Goal: Ask a question

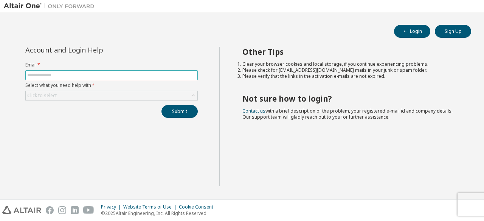
click at [138, 76] on input "text" at bounding box center [111, 75] width 168 height 6
type input "**********"
click at [110, 94] on div "Click to select" at bounding box center [112, 95] width 172 height 9
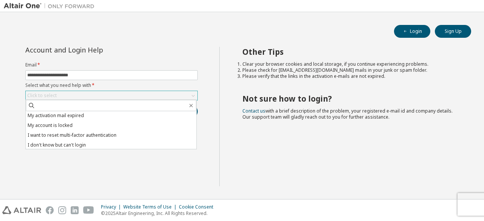
scroll to position [21, 0]
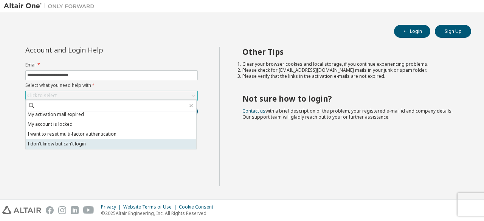
click at [111, 142] on li "I don't know but can't login" at bounding box center [111, 144] width 170 height 10
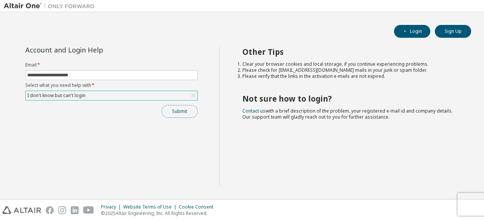
click at [184, 109] on button "Submit" at bounding box center [179, 111] width 36 height 13
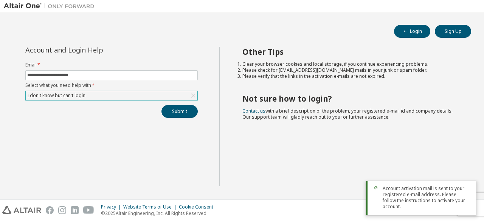
click at [136, 97] on div "I don't know but can't login" at bounding box center [112, 95] width 172 height 9
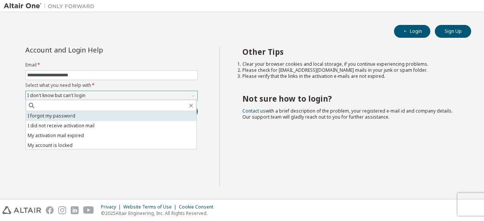
click at [126, 114] on li "I forgot my password" at bounding box center [111, 116] width 170 height 10
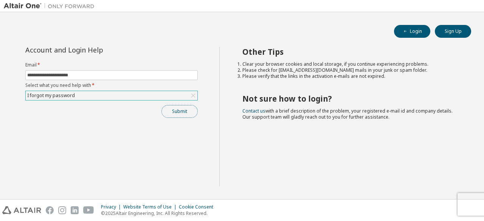
click at [187, 112] on button "Submit" at bounding box center [179, 111] width 36 height 13
click at [180, 114] on button "Submit" at bounding box center [179, 111] width 36 height 13
